Goal: Task Accomplishment & Management: Use online tool/utility

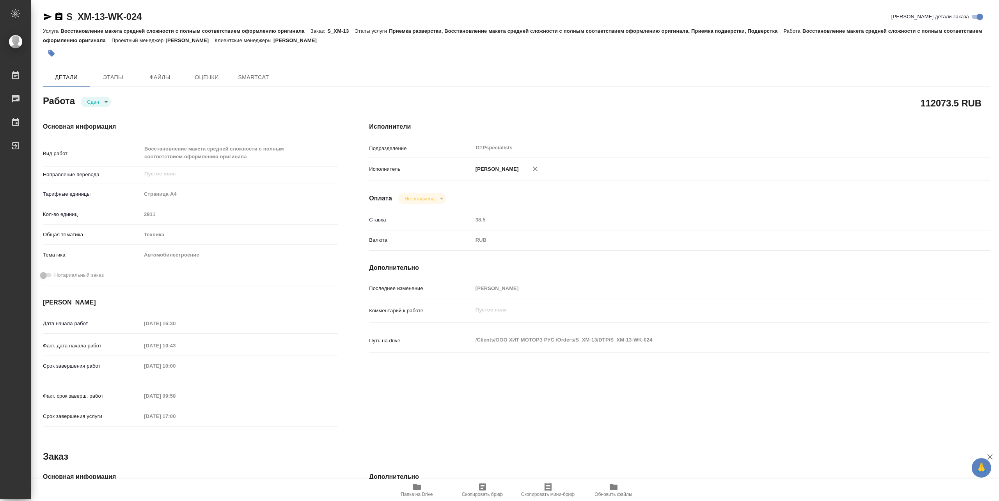
type textarea "x"
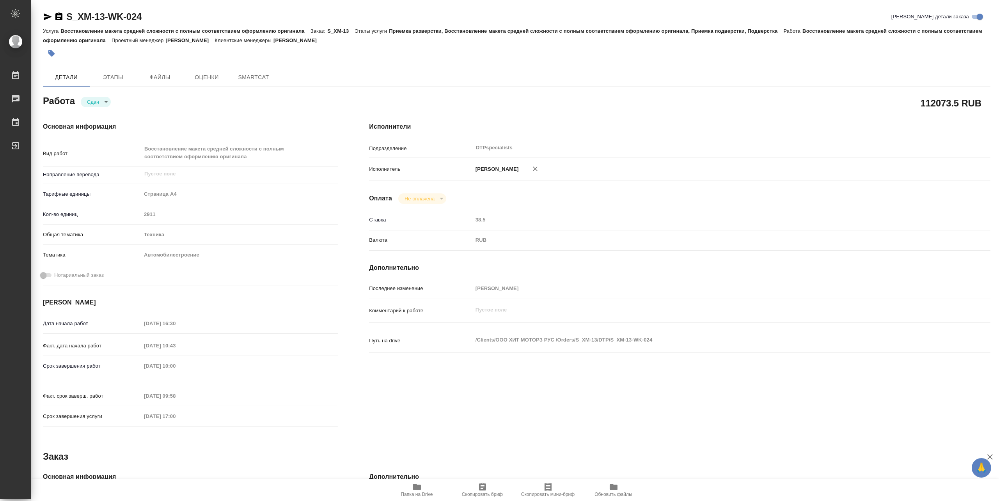
type textarea "x"
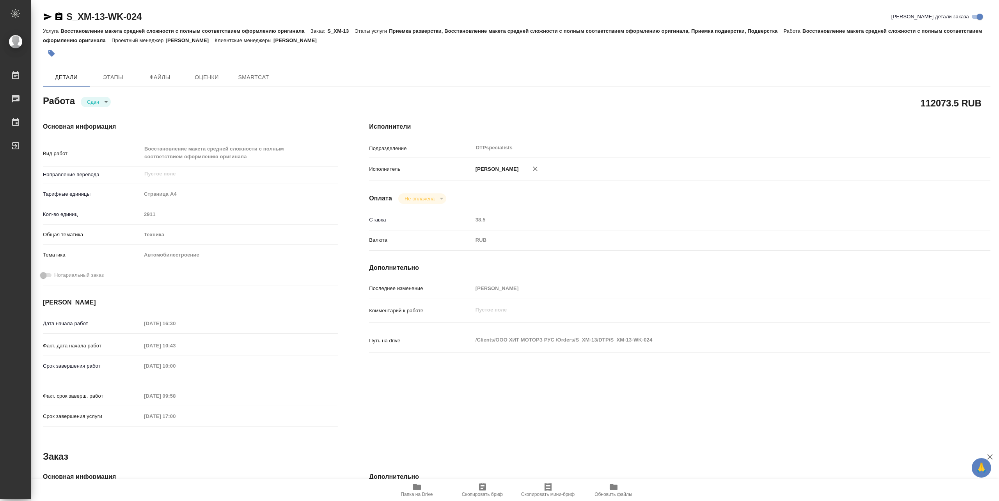
type textarea "x"
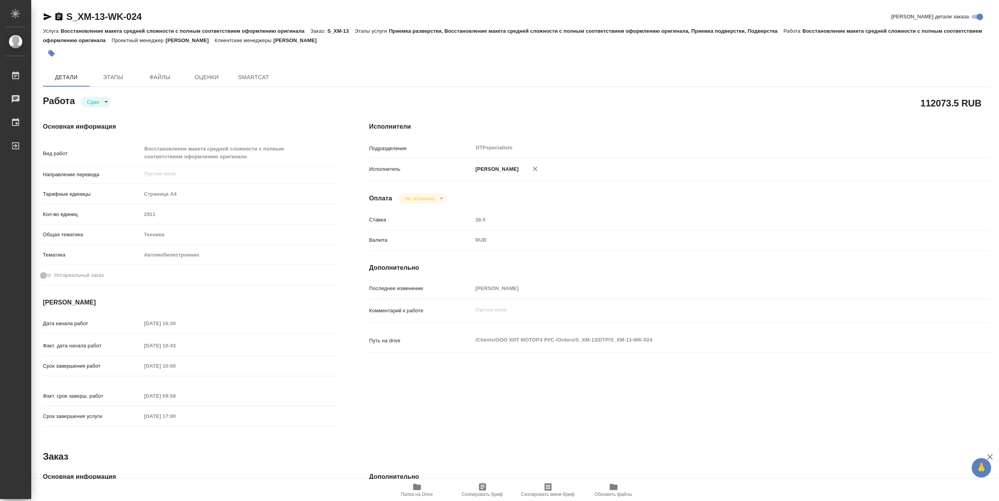
type textarea "x"
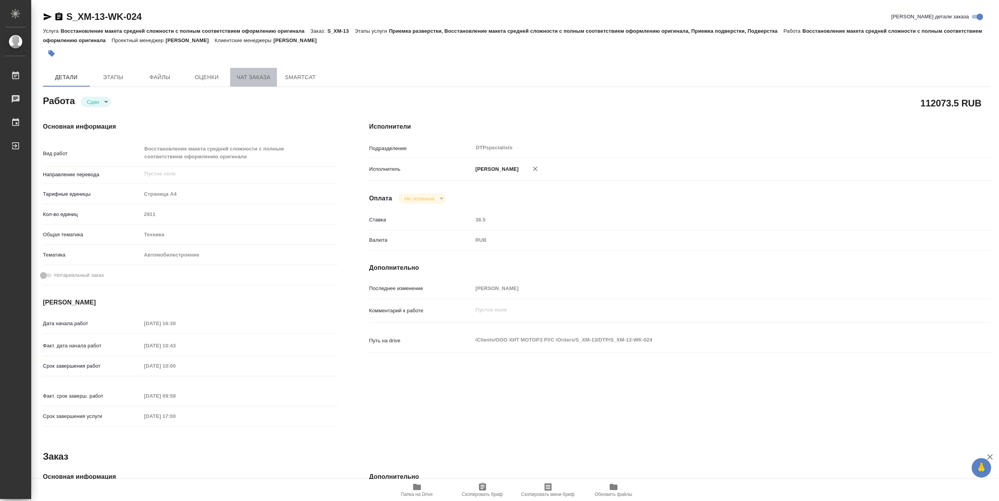
click at [247, 76] on span "Чат заказа" at bounding box center [253, 78] width 37 height 10
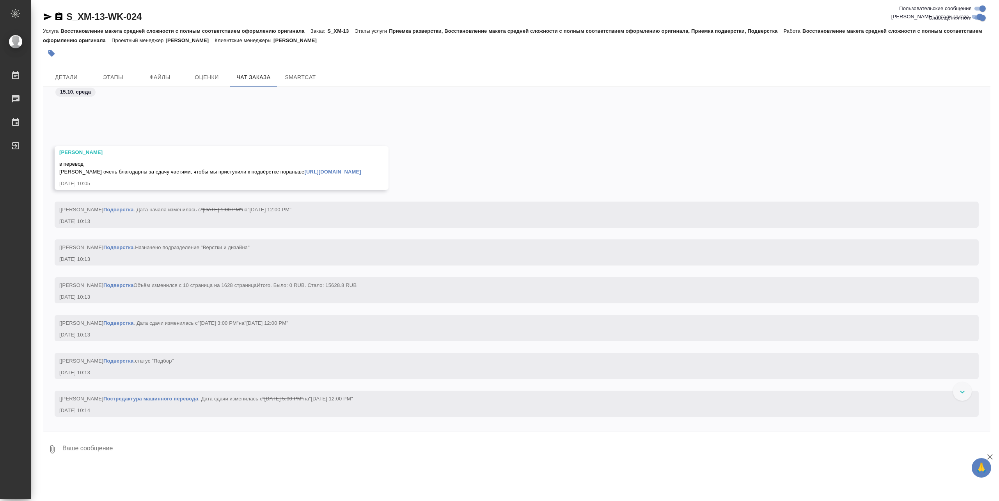
scroll to position [11120, 0]
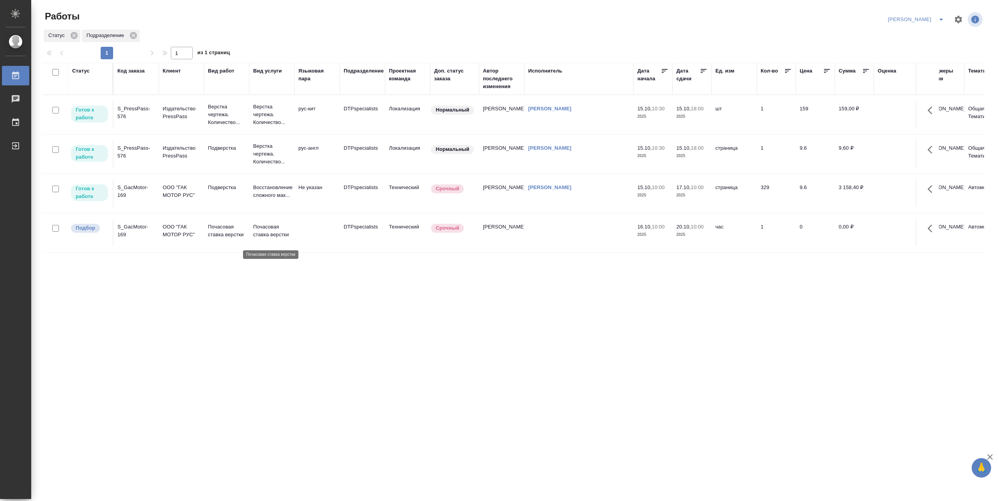
click at [259, 231] on p "Почасовая ставка верстки" at bounding box center [271, 231] width 37 height 16
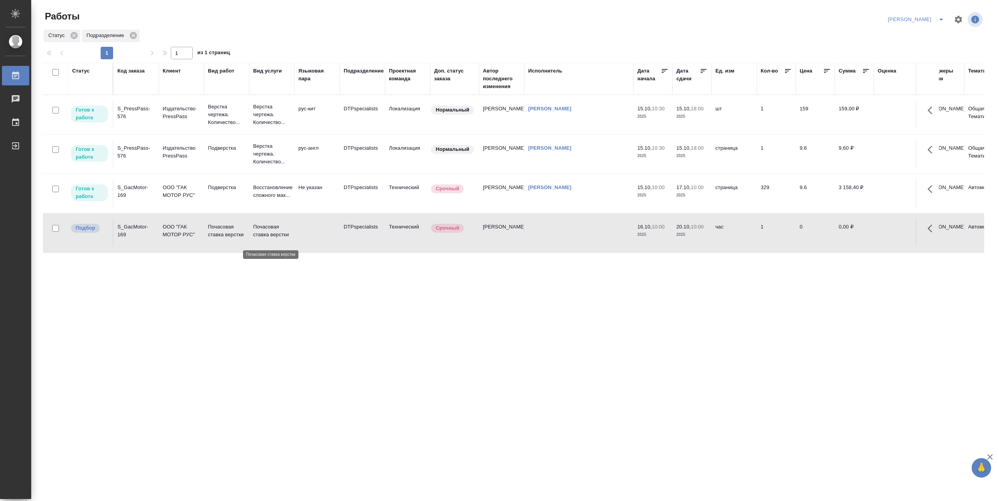
click at [259, 231] on p "Почасовая ставка верстки" at bounding box center [271, 231] width 37 height 16
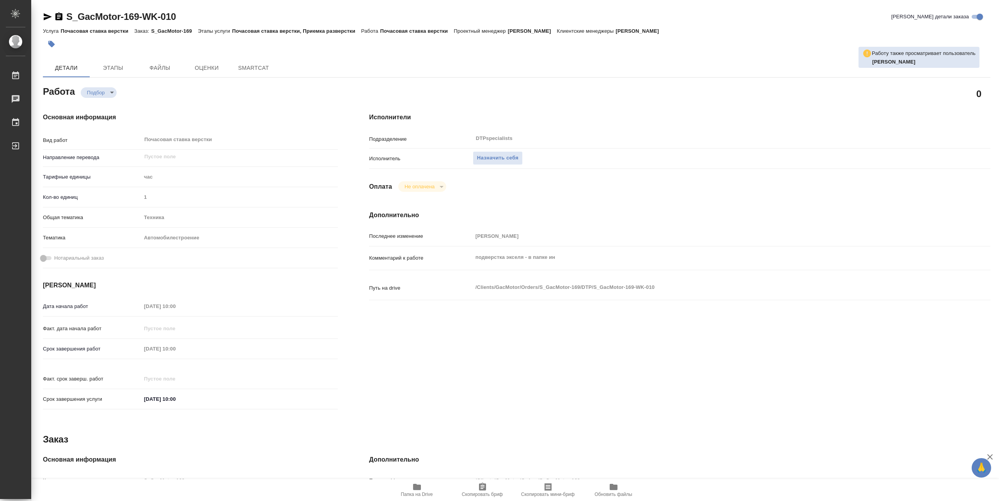
type textarea "x"
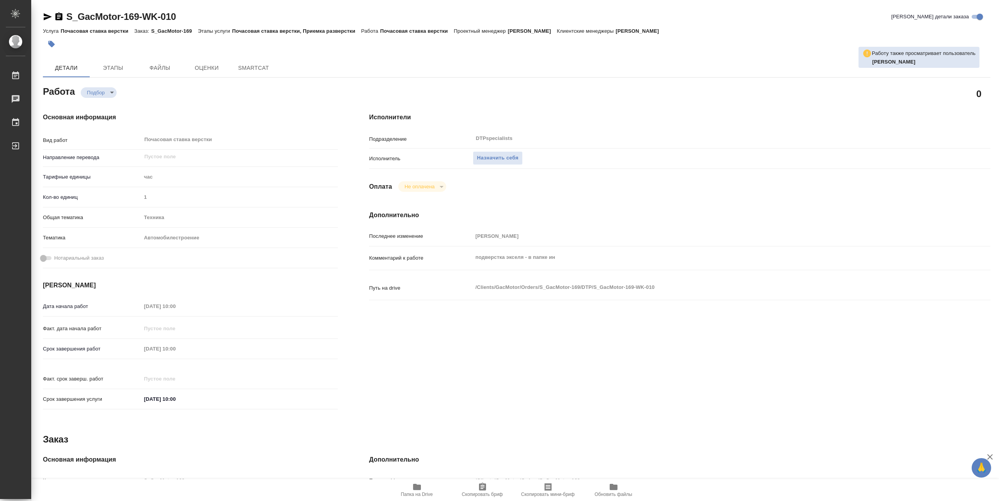
type textarea "x"
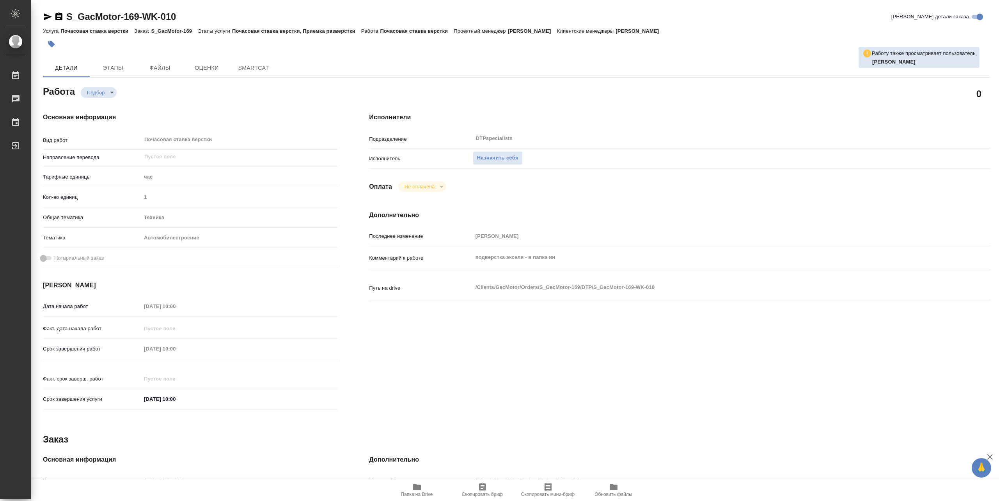
type textarea "x"
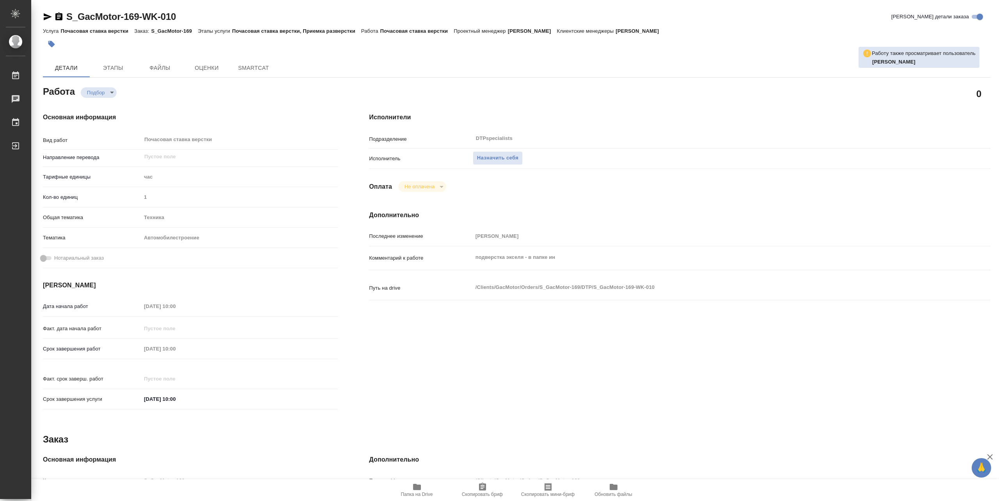
type textarea "x"
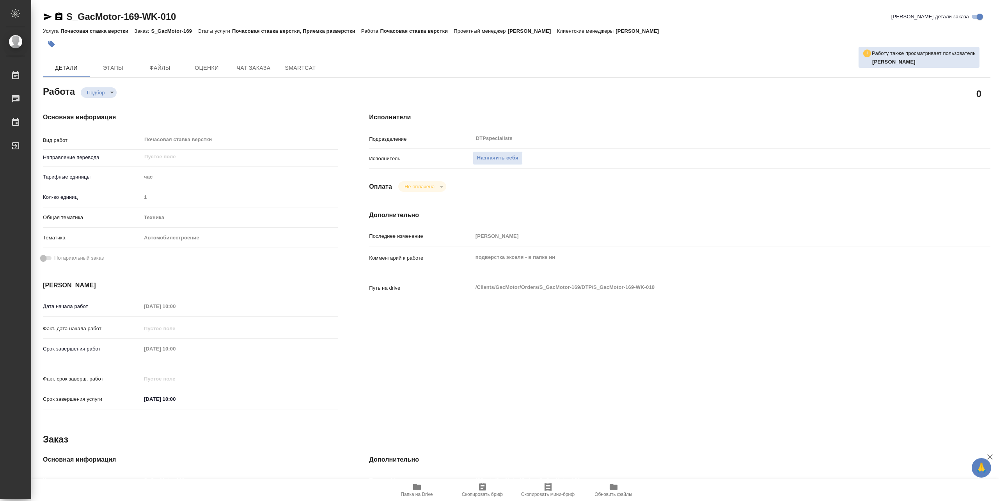
type textarea "x"
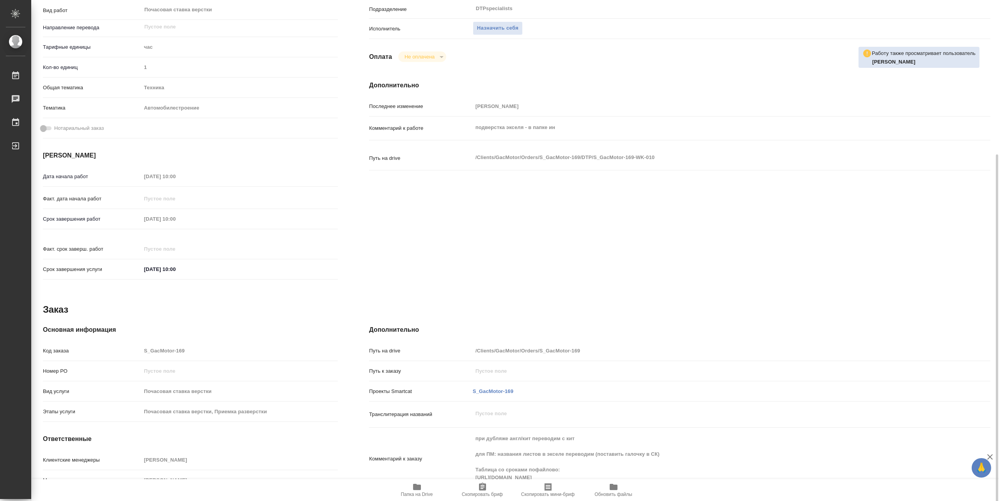
scroll to position [162, 0]
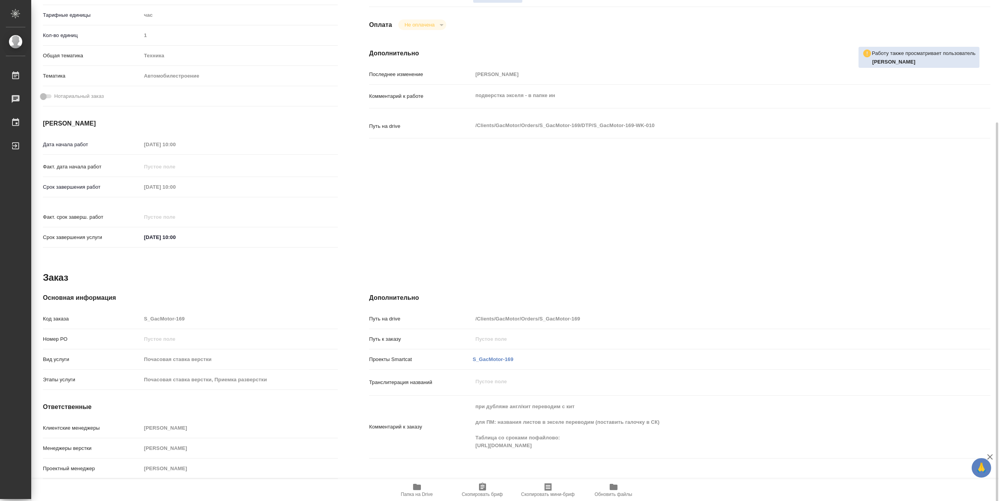
type textarea "x"
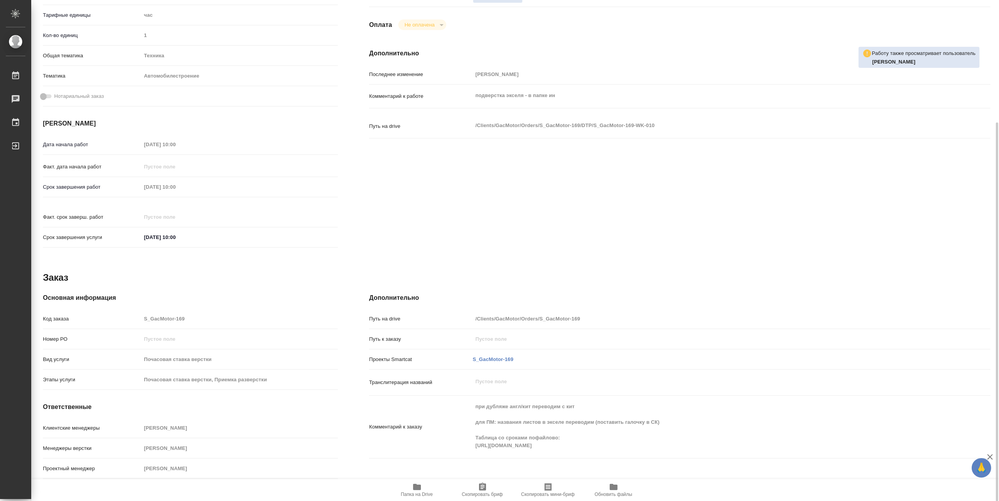
scroll to position [0, 0]
